Goal: Check status

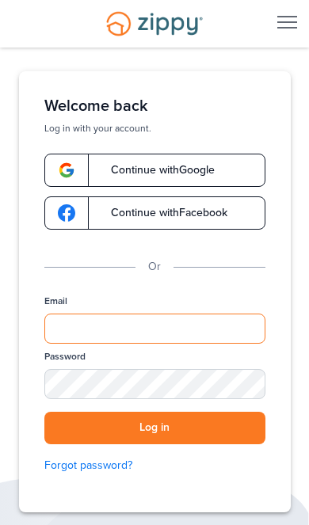
click at [107, 331] on input "Email" at bounding box center [154, 329] width 221 height 30
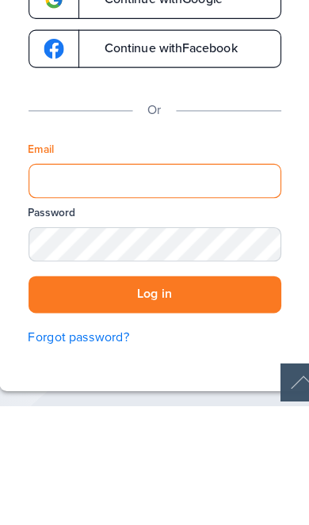
type input "**********"
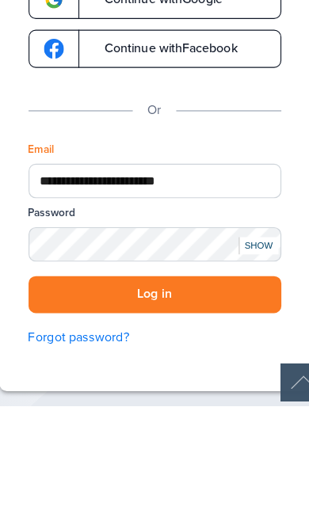
click at [135, 412] on button "Log in" at bounding box center [154, 428] width 221 height 32
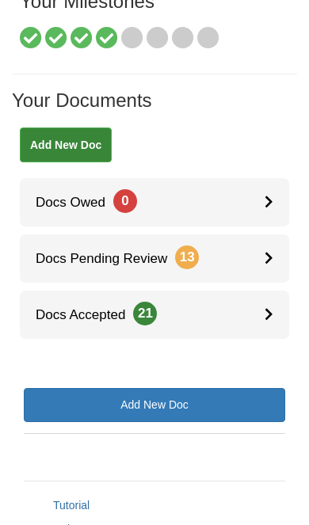
scroll to position [235, 0]
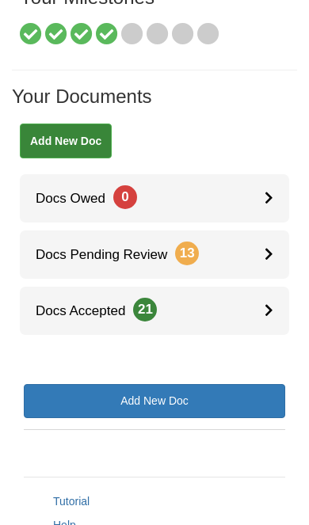
click at [76, 249] on span "Docs Pending Review 13" at bounding box center [109, 254] width 179 height 15
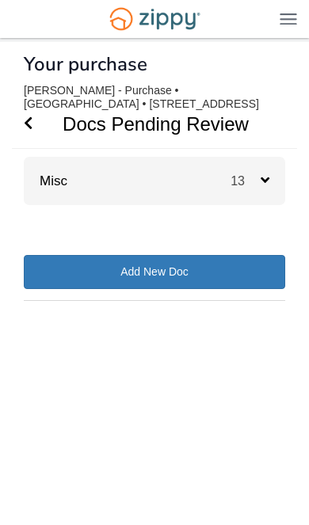
click at [32, 112] on span "Go Back" at bounding box center [28, 124] width 9 height 48
